Goal: Navigation & Orientation: Find specific page/section

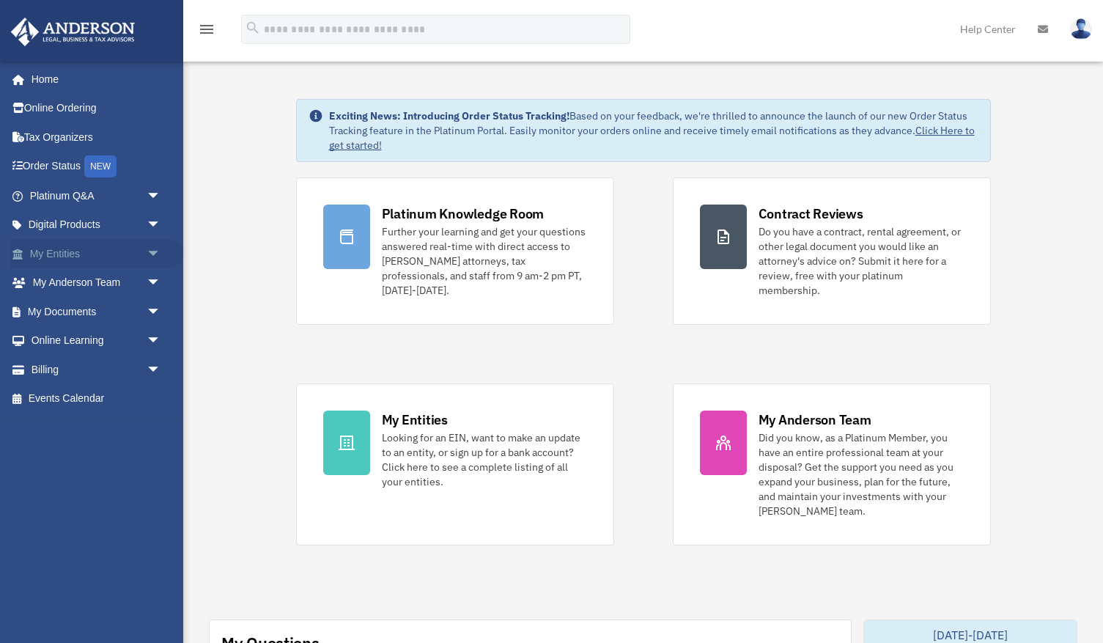
click at [150, 249] on span "arrow_drop_down" at bounding box center [161, 254] width 29 height 30
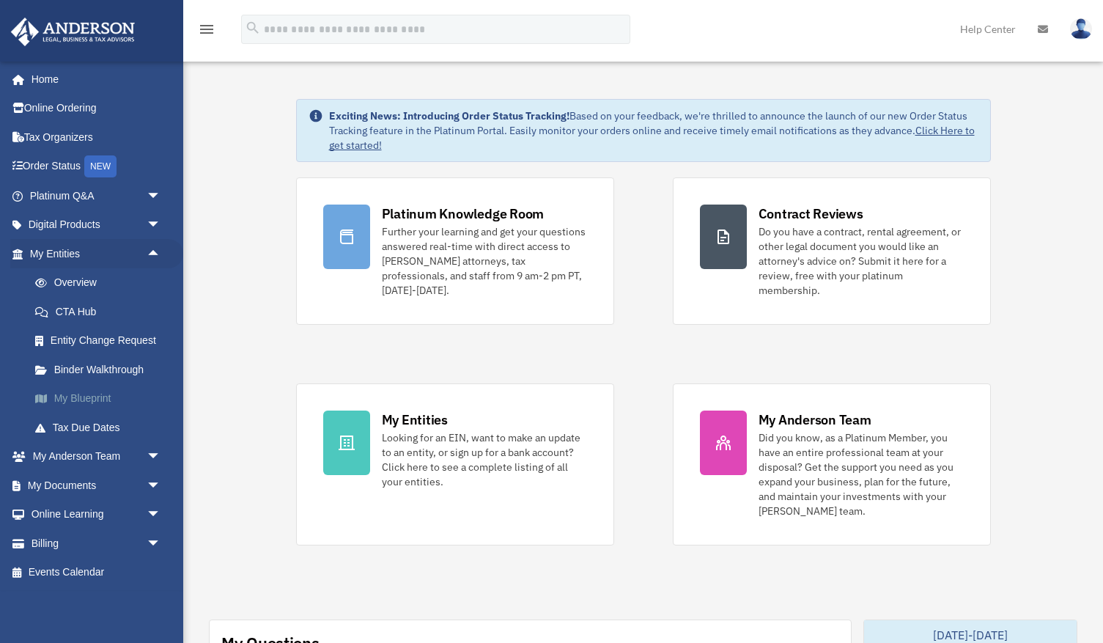
click at [105, 398] on link "My Blueprint" at bounding box center [102, 398] width 163 height 29
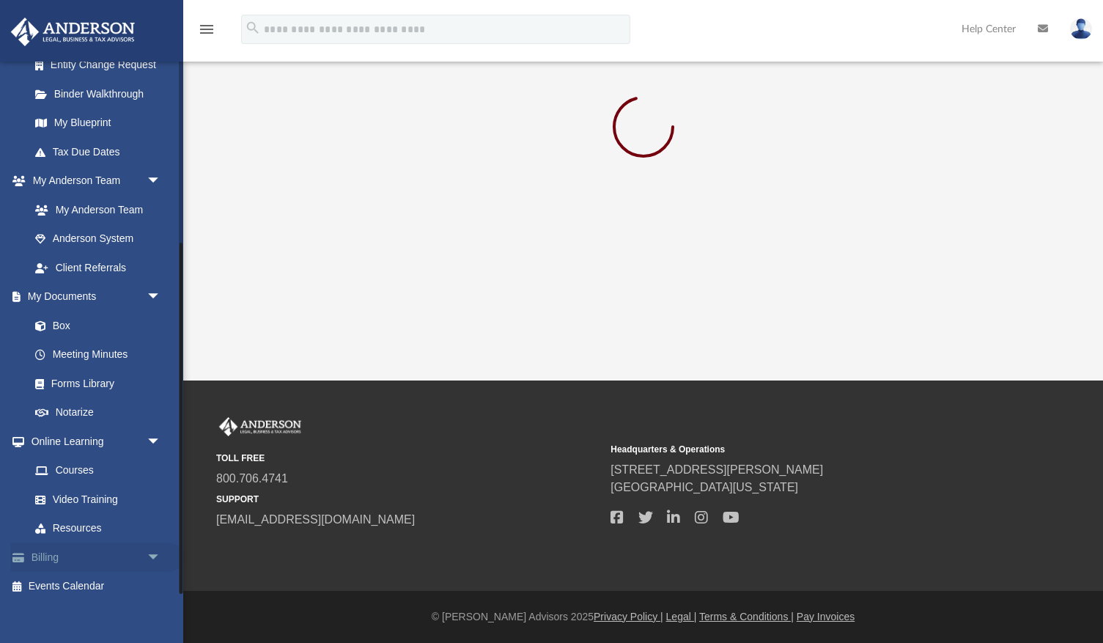
click at [152, 545] on span "arrow_drop_down" at bounding box center [161, 557] width 29 height 30
click at [152, 545] on span "arrow_drop_up" at bounding box center [161, 557] width 29 height 30
click at [154, 429] on span "arrow_drop_down" at bounding box center [161, 441] width 29 height 30
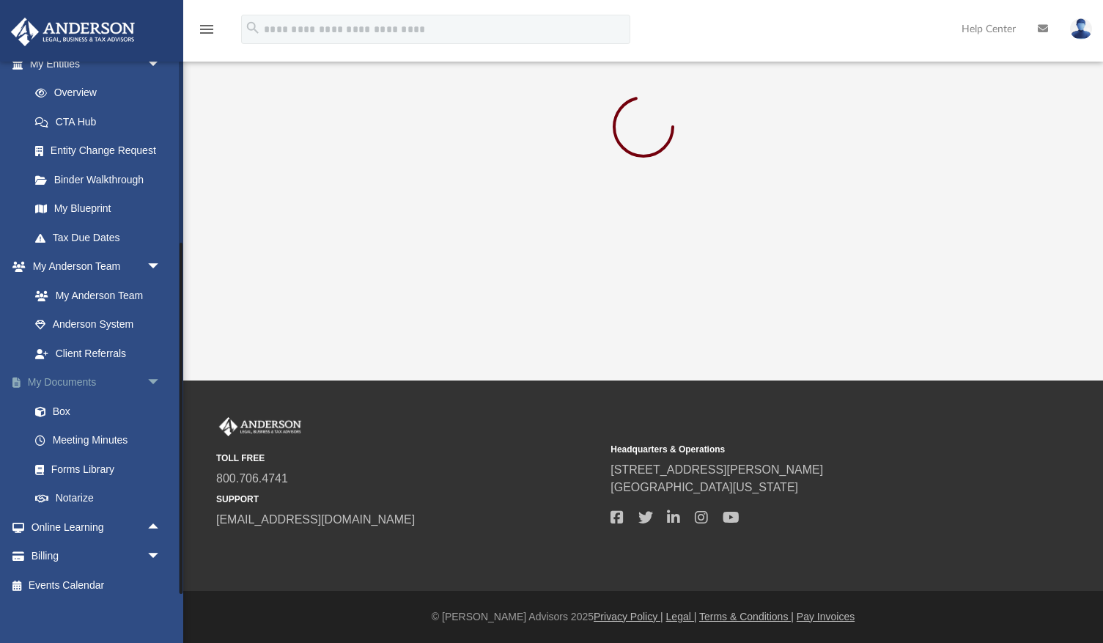
click at [147, 377] on span "arrow_drop_down" at bounding box center [161, 383] width 29 height 30
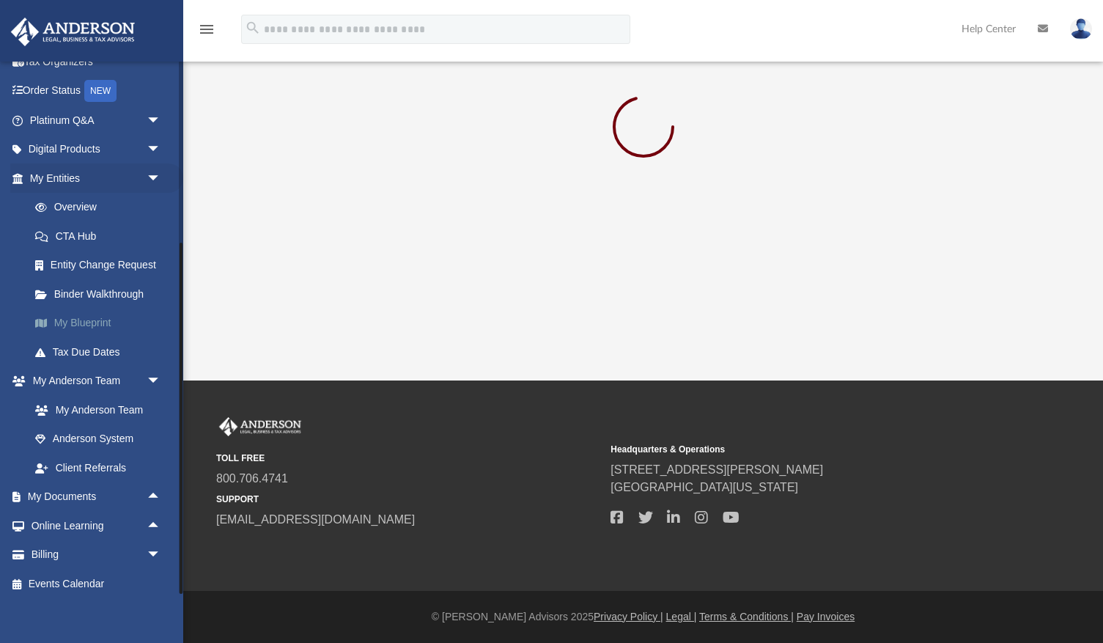
click at [97, 321] on link "My Blueprint" at bounding box center [102, 322] width 163 height 29
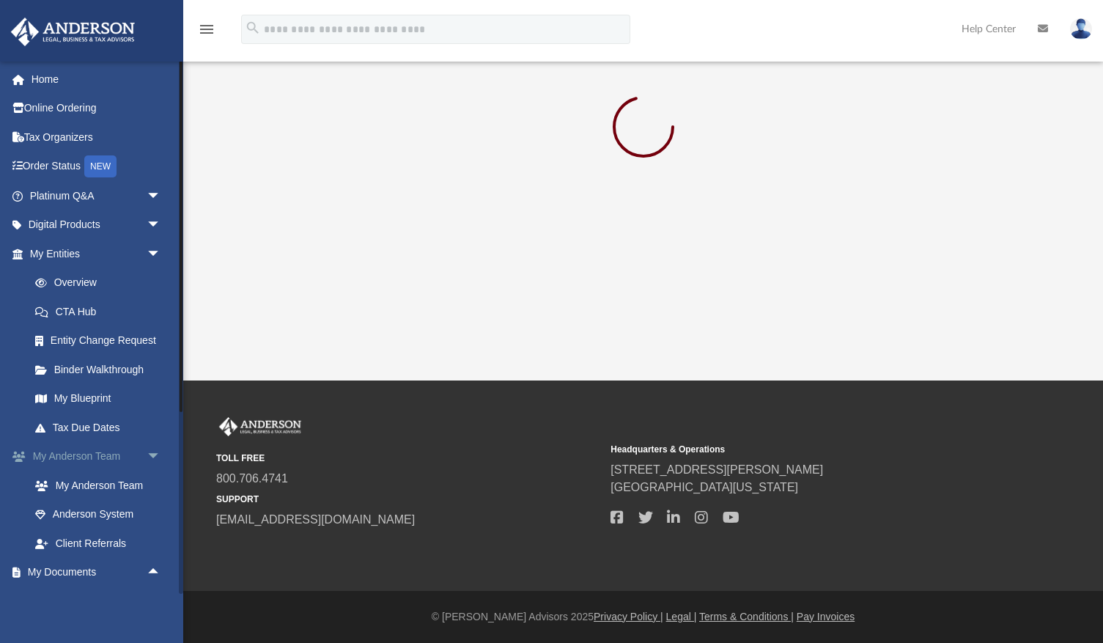
scroll to position [0, 0]
click at [64, 167] on link "Order Status NEW" at bounding box center [96, 167] width 173 height 30
click at [64, 159] on link "Order Status NEW" at bounding box center [96, 167] width 173 height 30
click at [67, 108] on link "Online Ordering" at bounding box center [96, 108] width 173 height 29
click at [50, 78] on link "Home" at bounding box center [96, 78] width 173 height 29
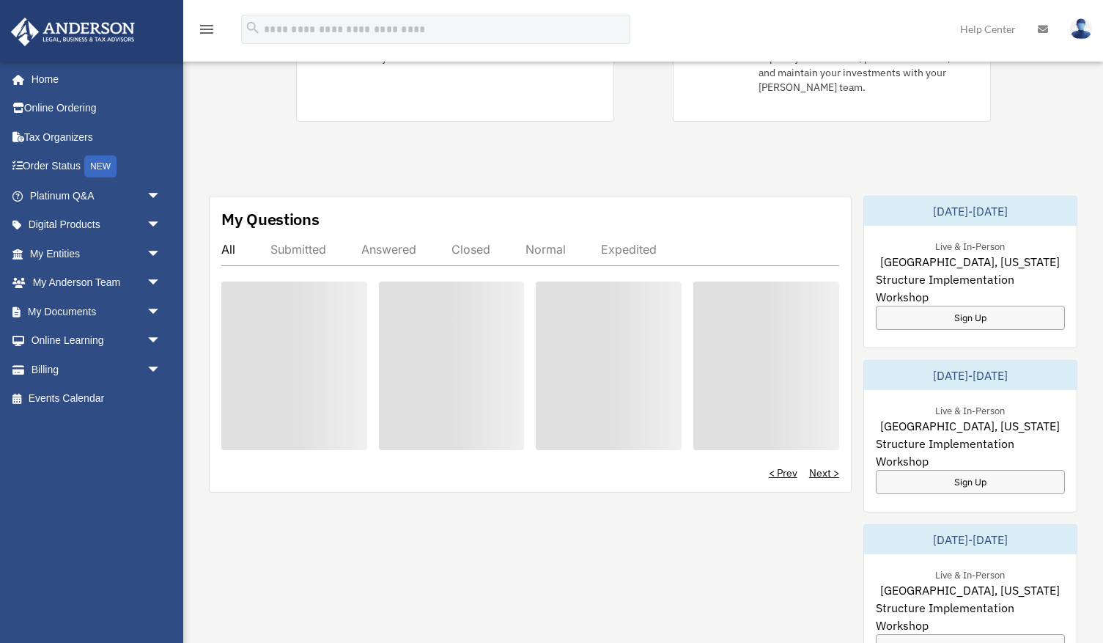
scroll to position [443, 0]
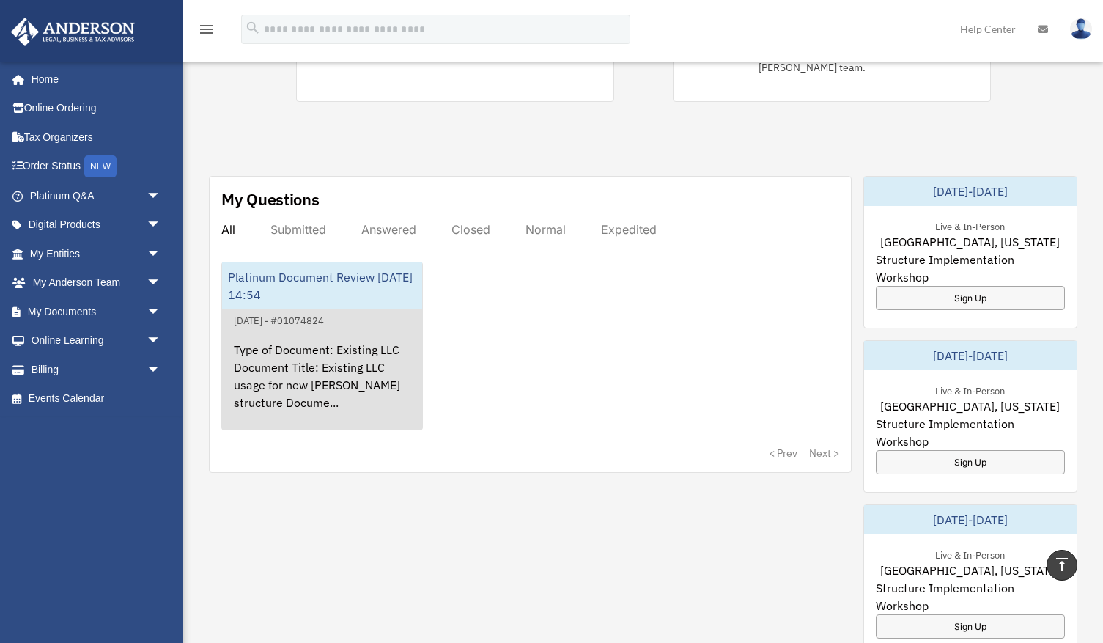
click at [385, 330] on div "Type of Document: Existing LLC Document Title: Existing LLC usage for new Ander…" at bounding box center [322, 386] width 200 height 114
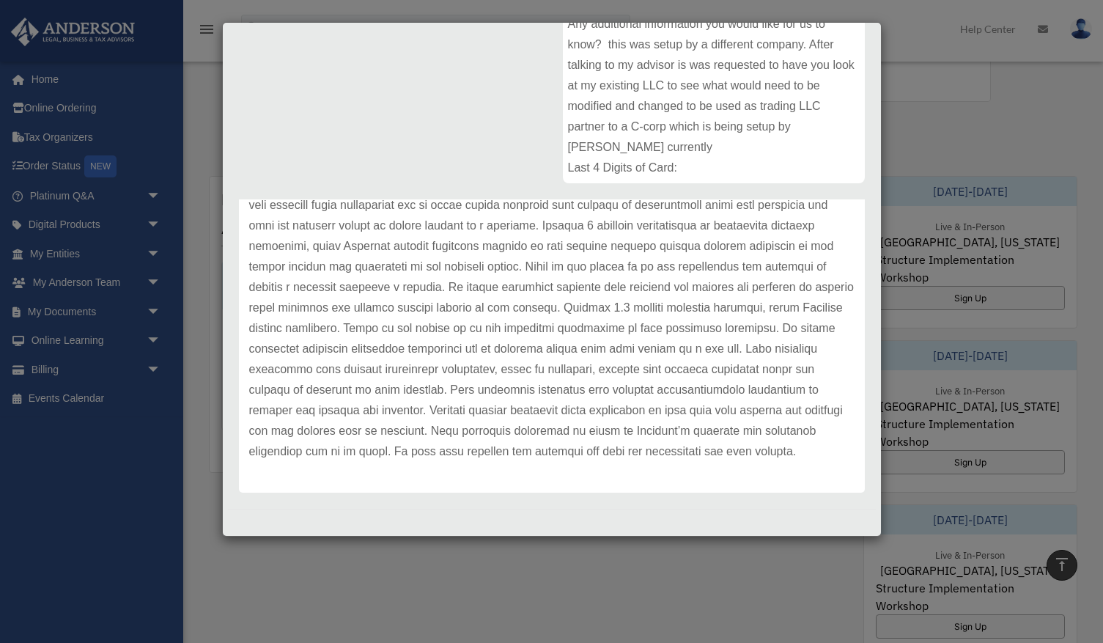
scroll to position [451, 0]
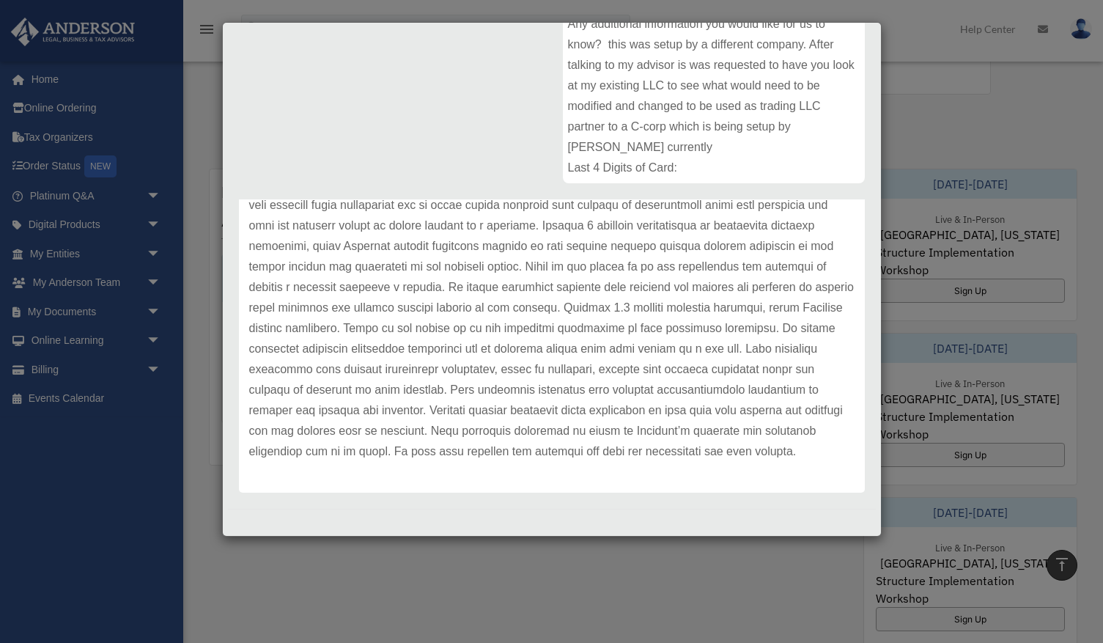
click at [111, 272] on div "Case Detail × Platinum Document Review 08/12/2025 14:54 Case Number 01074824 Cr…" at bounding box center [551, 321] width 1103 height 643
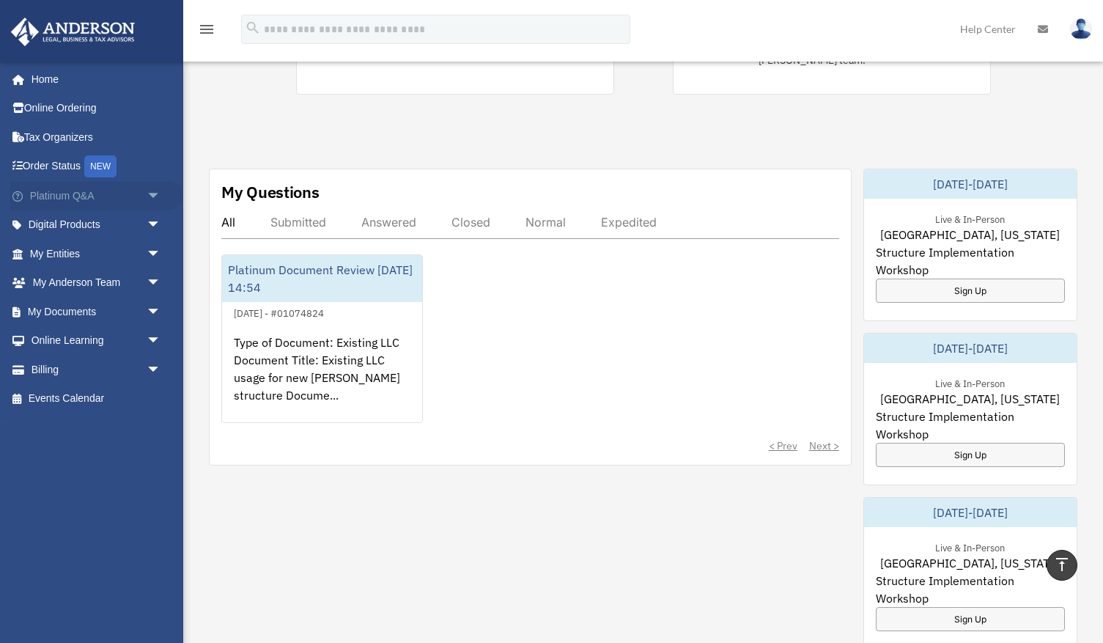
click at [134, 196] on link "Platinum Q&A arrow_drop_down" at bounding box center [96, 195] width 173 height 29
click at [152, 192] on span "arrow_drop_down" at bounding box center [161, 196] width 29 height 30
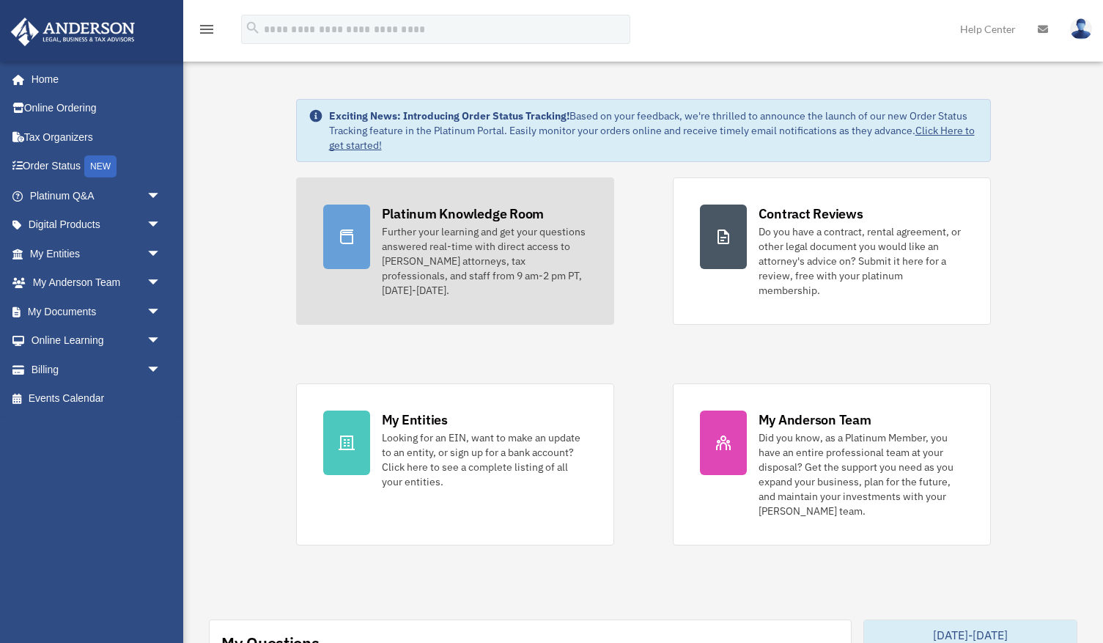
click at [441, 222] on div "Platinum Knowledge Room" at bounding box center [463, 213] width 163 height 18
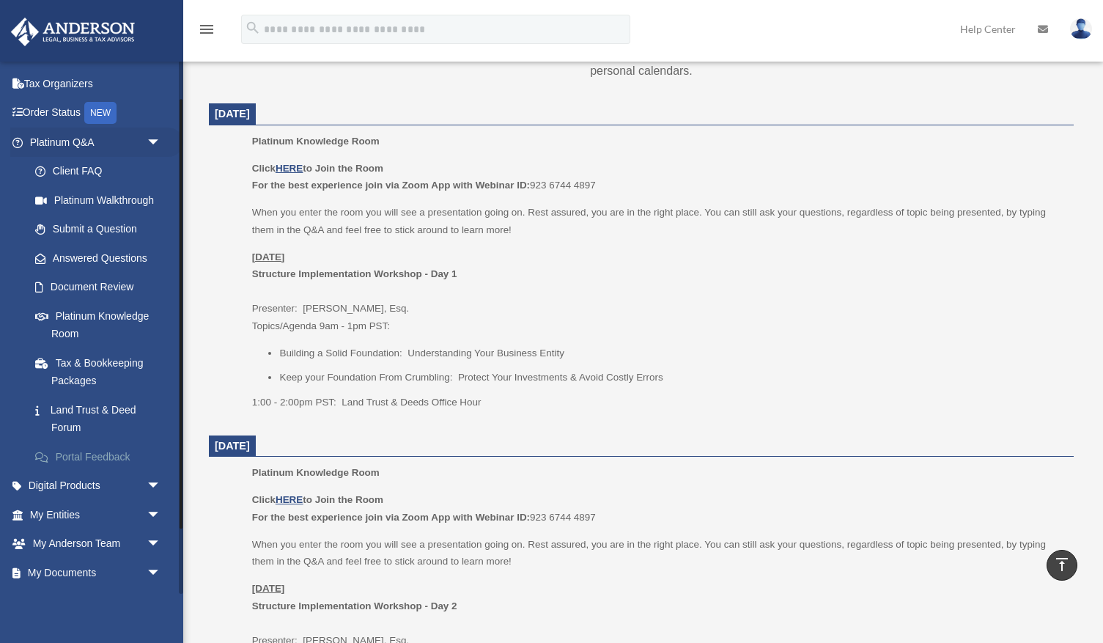
scroll to position [59, 0]
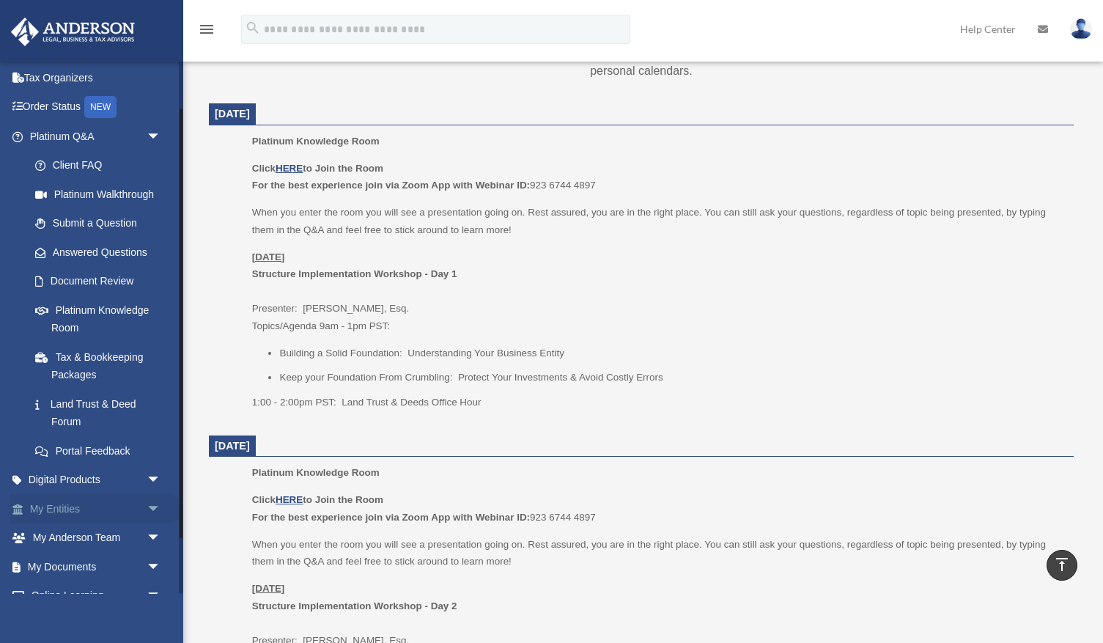
click at [134, 503] on link "My Entities arrow_drop_down" at bounding box center [96, 508] width 173 height 29
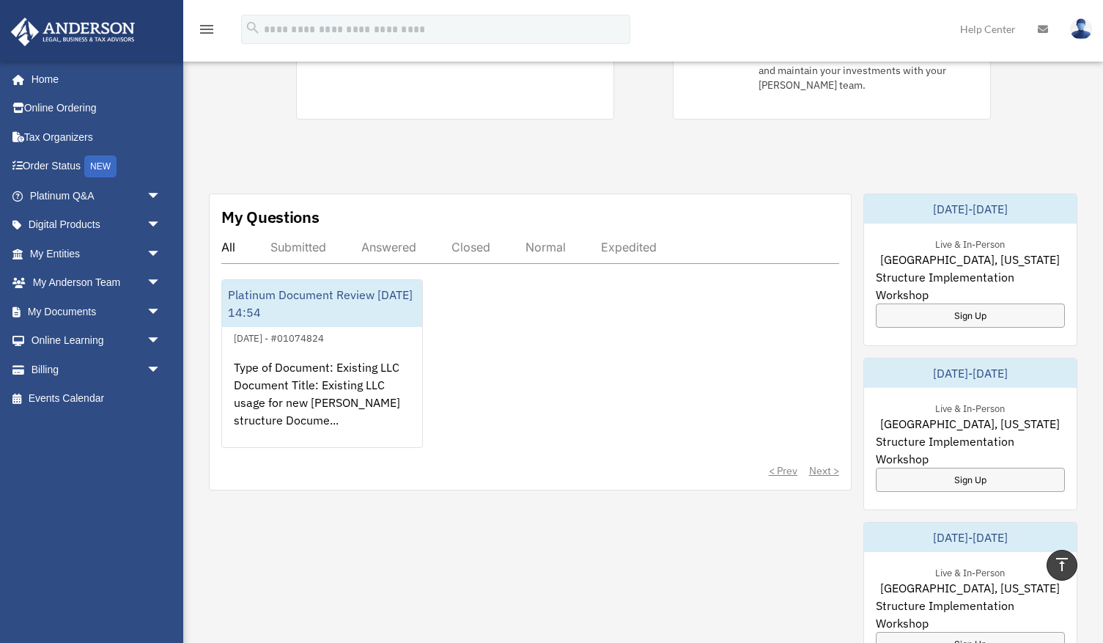
scroll to position [391, 0]
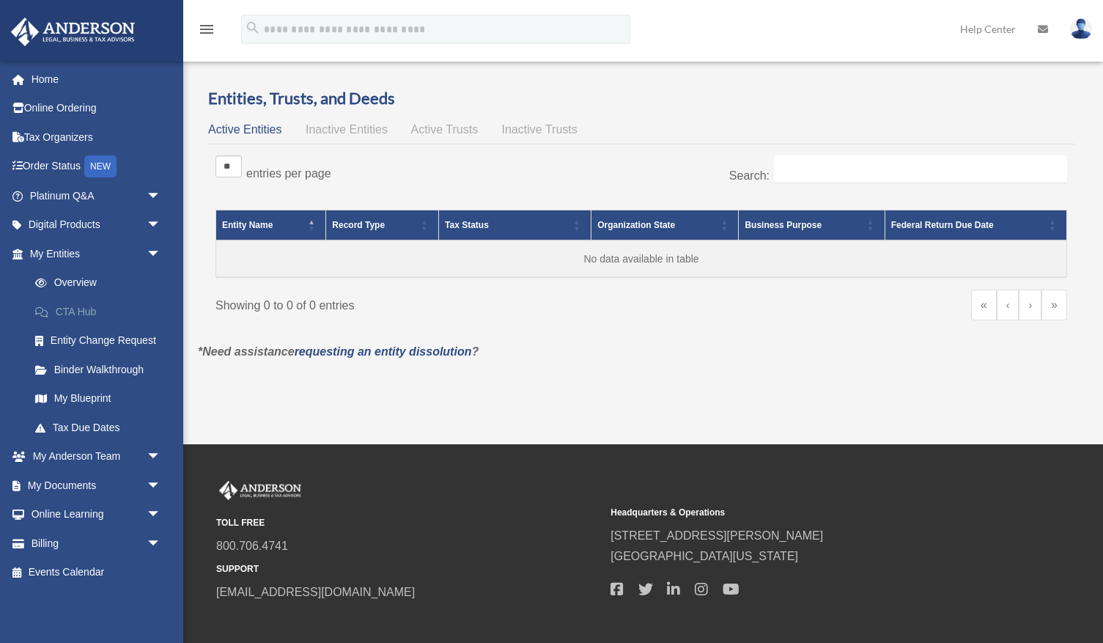
scroll to position [-3, 0]
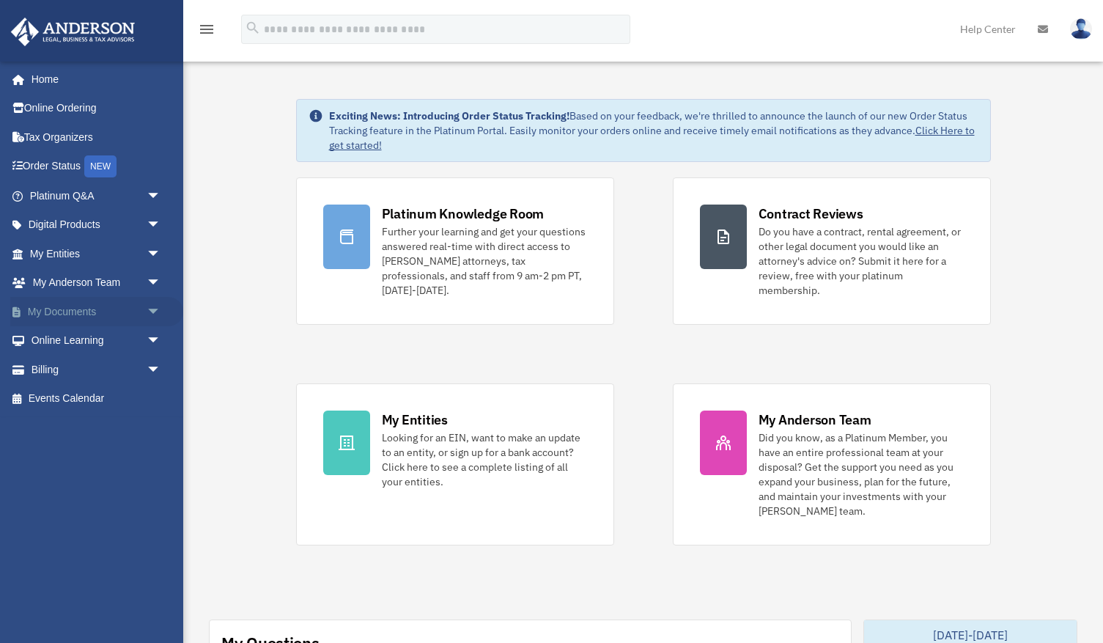
click at [148, 308] on span "arrow_drop_down" at bounding box center [161, 312] width 29 height 30
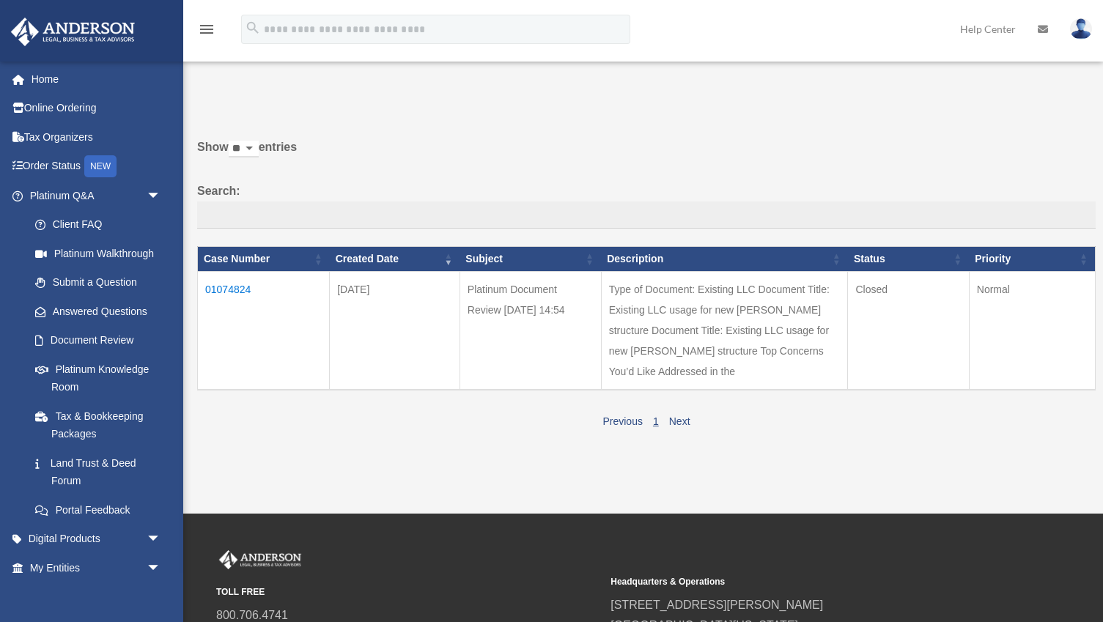
click at [601, 337] on td "Type of Document: Existing LLC Document Title: Existing LLC usage for new [PERS…" at bounding box center [724, 330] width 247 height 119
click at [228, 300] on td "01074824" at bounding box center [264, 330] width 132 height 119
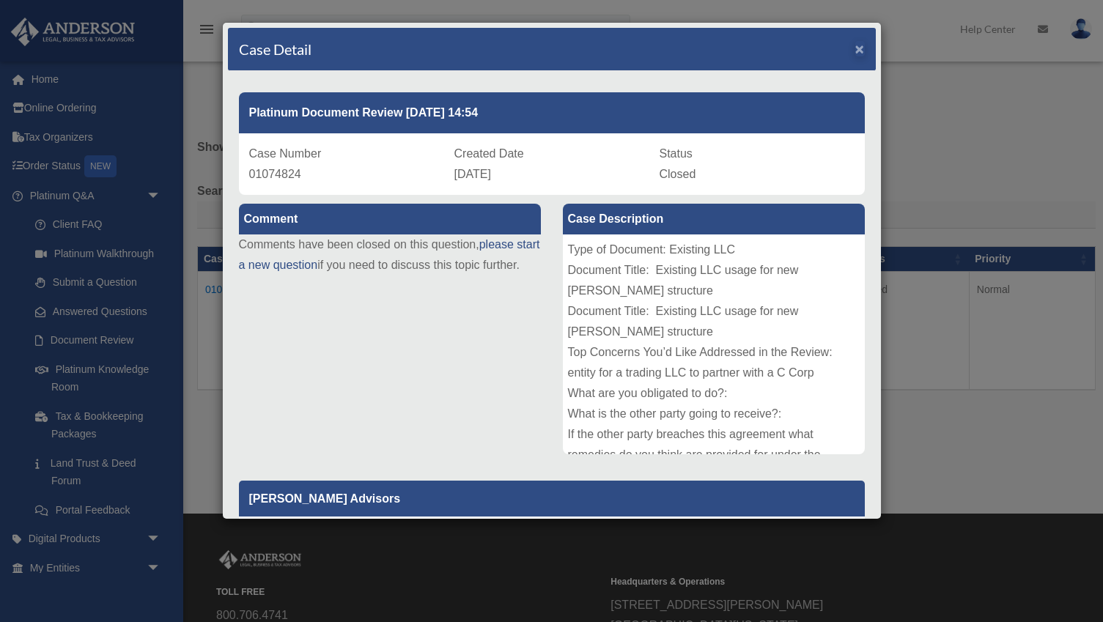
click at [857, 45] on span "×" at bounding box center [860, 48] width 10 height 17
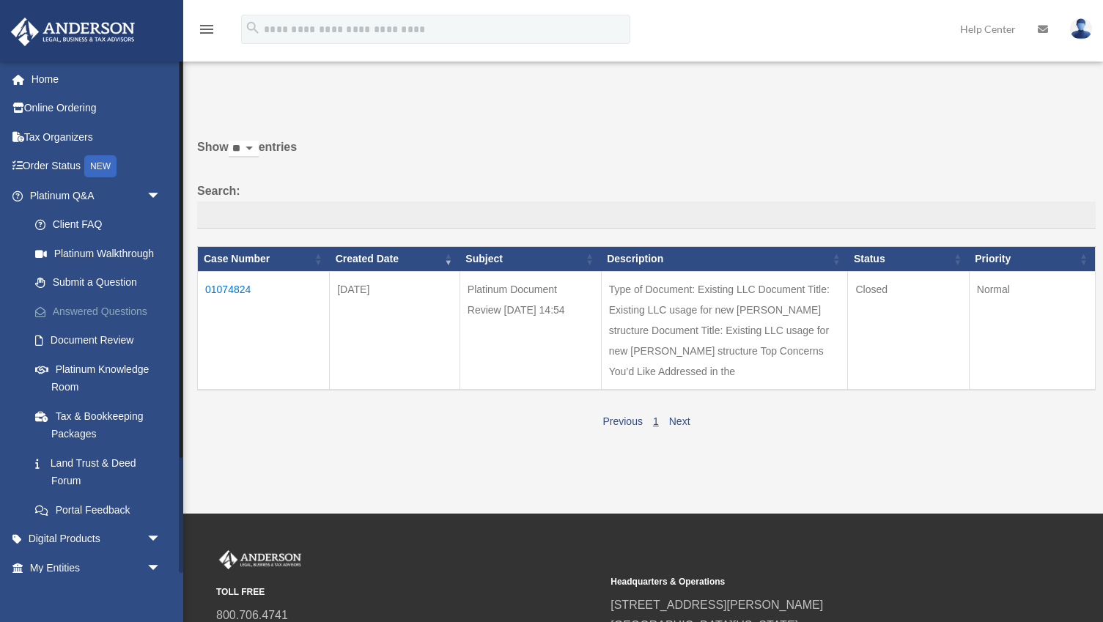
click at [119, 308] on link "Answered Questions" at bounding box center [102, 311] width 163 height 29
click at [97, 525] on link "Digital Products arrow_drop_down" at bounding box center [96, 539] width 173 height 29
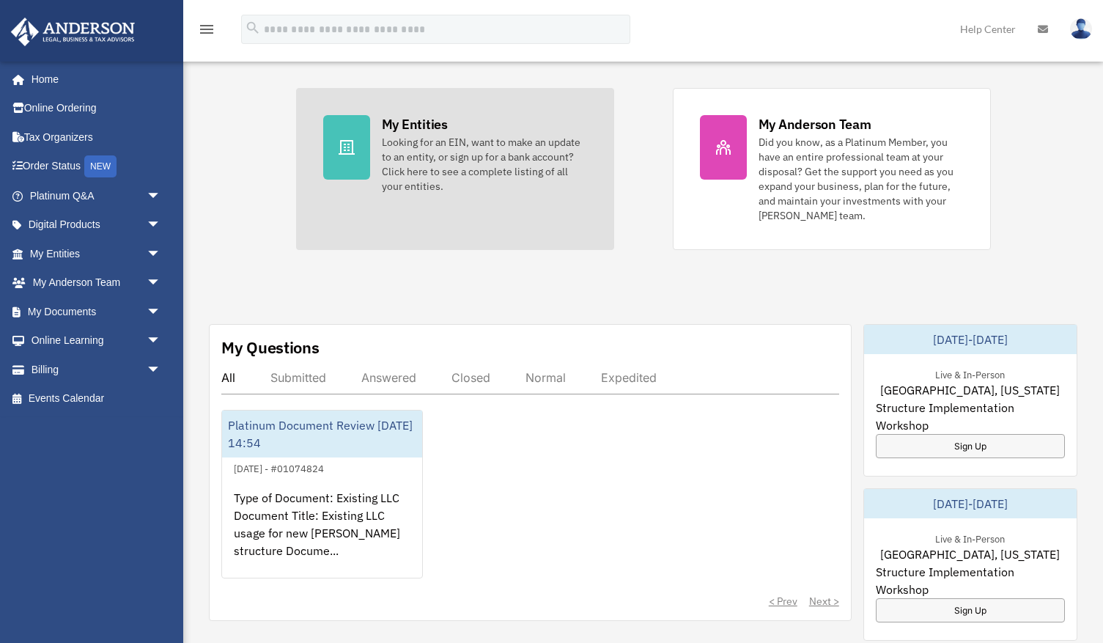
scroll to position [286, 0]
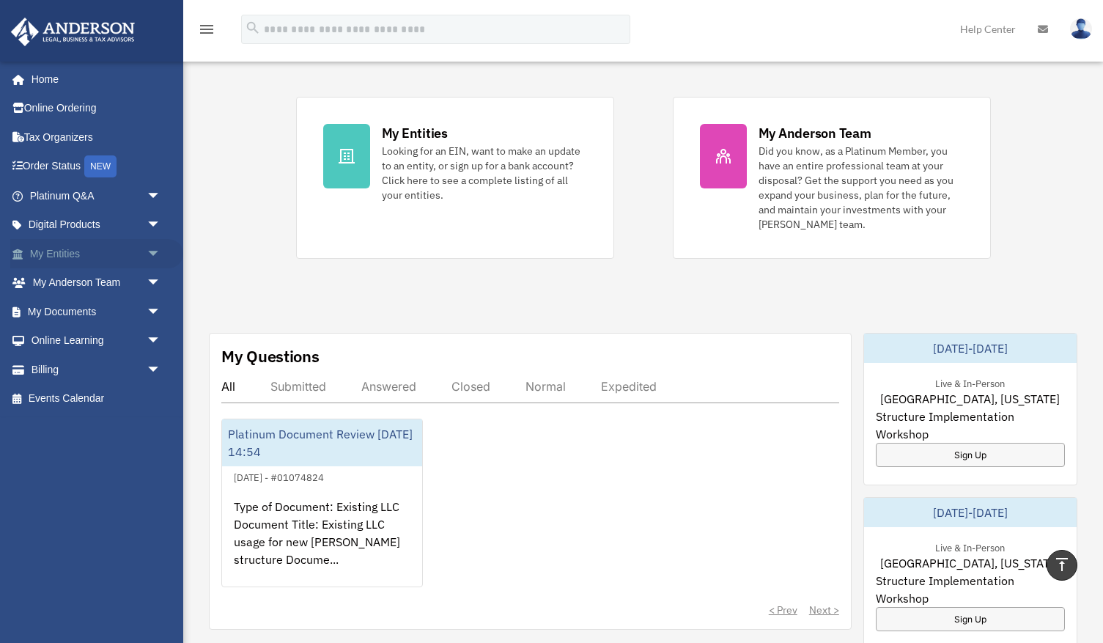
click at [148, 248] on span "arrow_drop_down" at bounding box center [161, 254] width 29 height 30
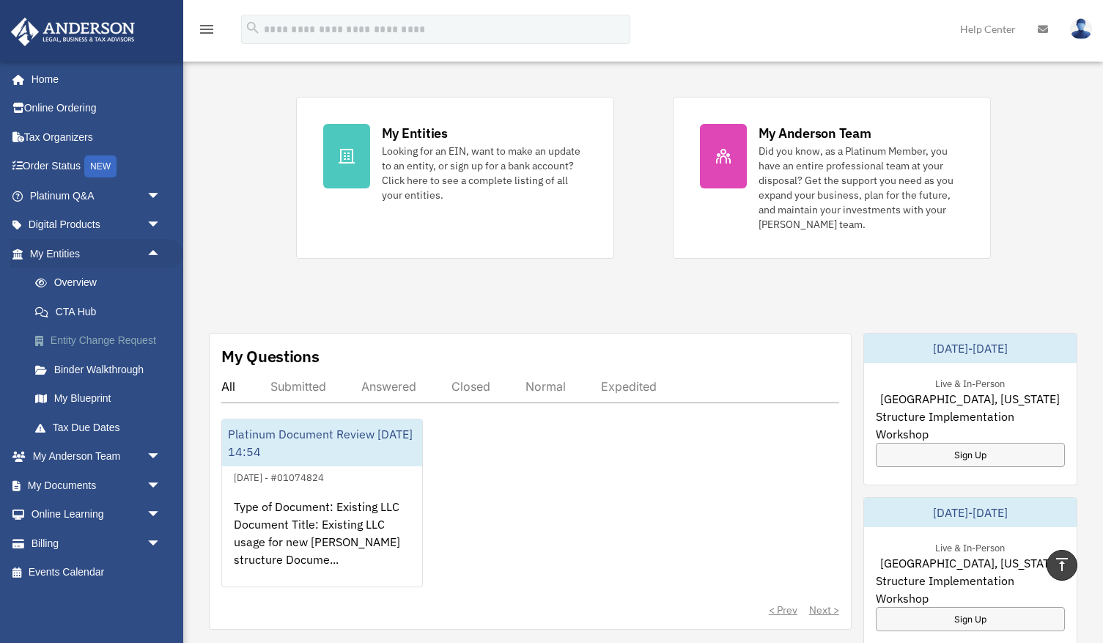
click at [102, 338] on link "Entity Change Request" at bounding box center [102, 340] width 163 height 29
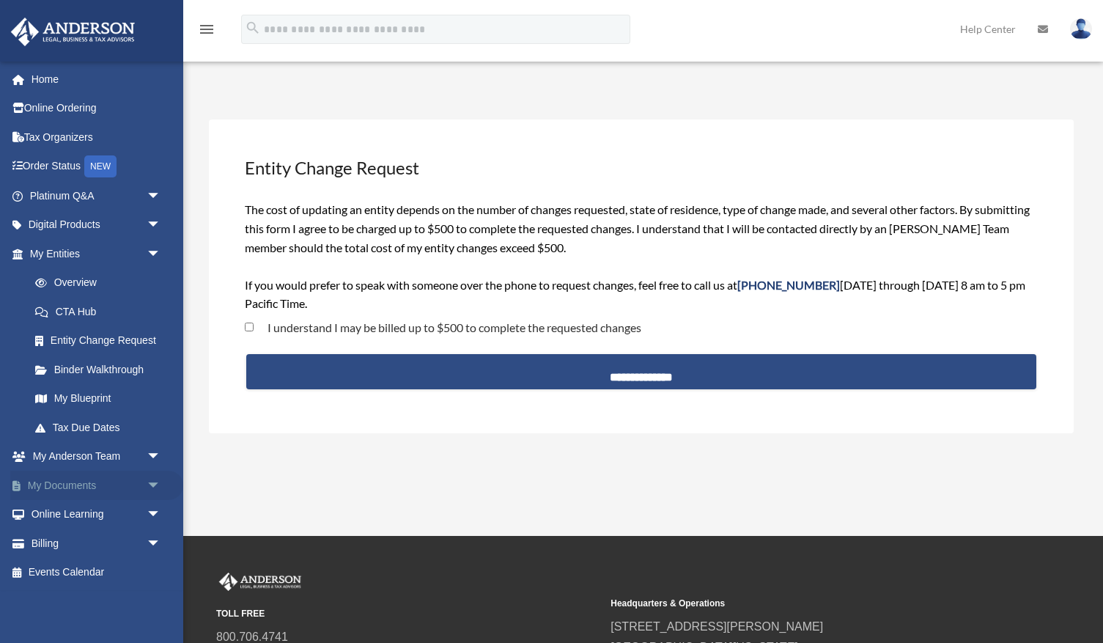
click at [102, 477] on link "My Documents arrow_drop_down" at bounding box center [96, 484] width 173 height 29
click at [152, 478] on span "arrow_drop_down" at bounding box center [161, 485] width 29 height 30
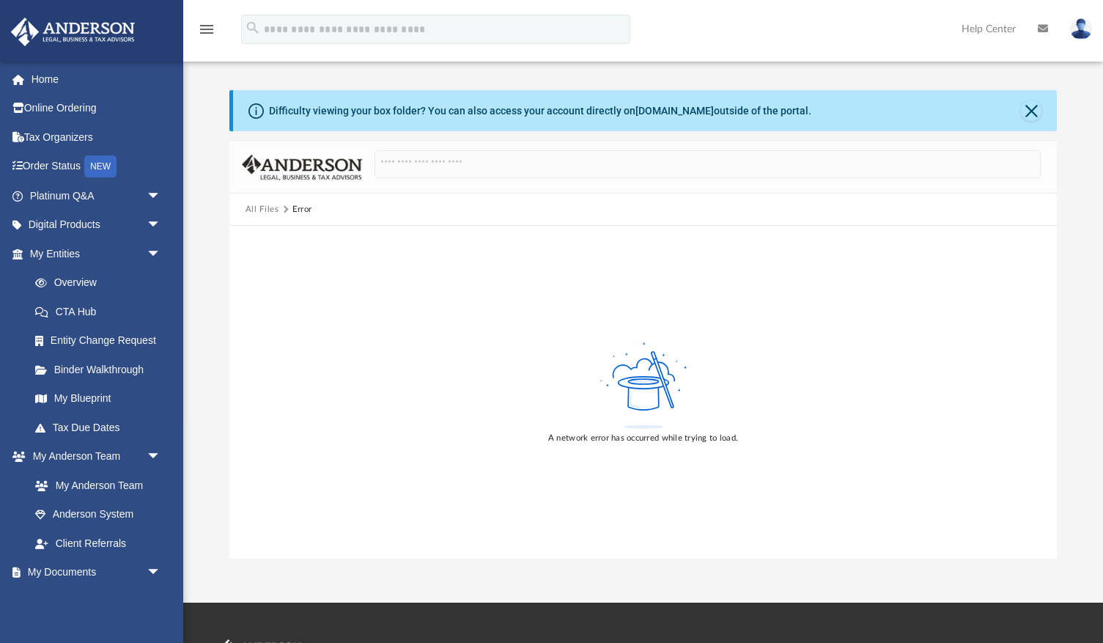
click at [263, 207] on button "All Files" at bounding box center [262, 209] width 34 height 13
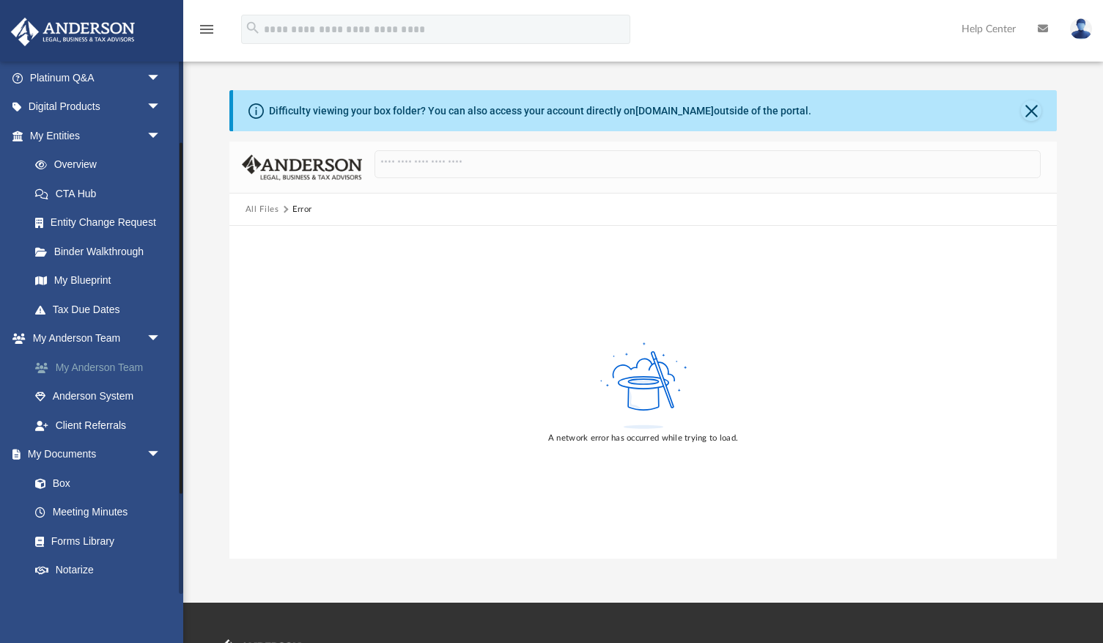
scroll to position [126, 0]
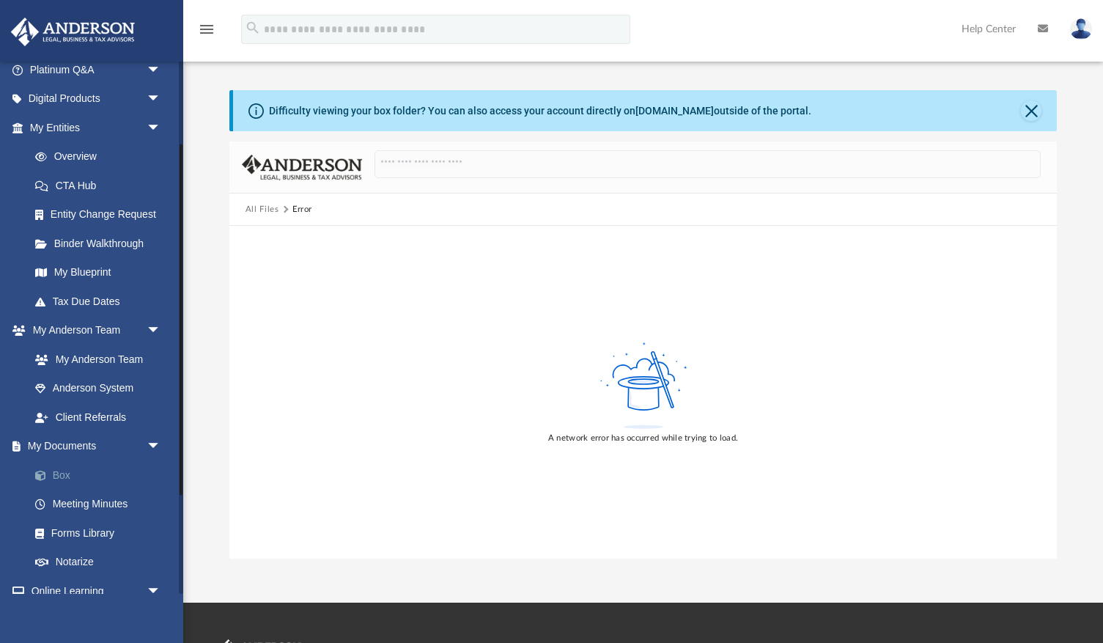
click at [62, 467] on link "Box" at bounding box center [102, 474] width 163 height 29
